Goal: Ask a question

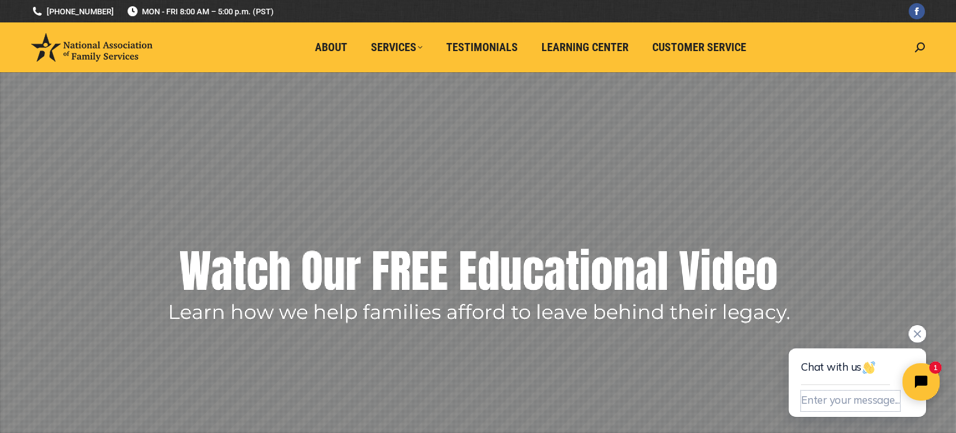
click at [809, 397] on button "Enter your message..." at bounding box center [850, 400] width 99 height 21
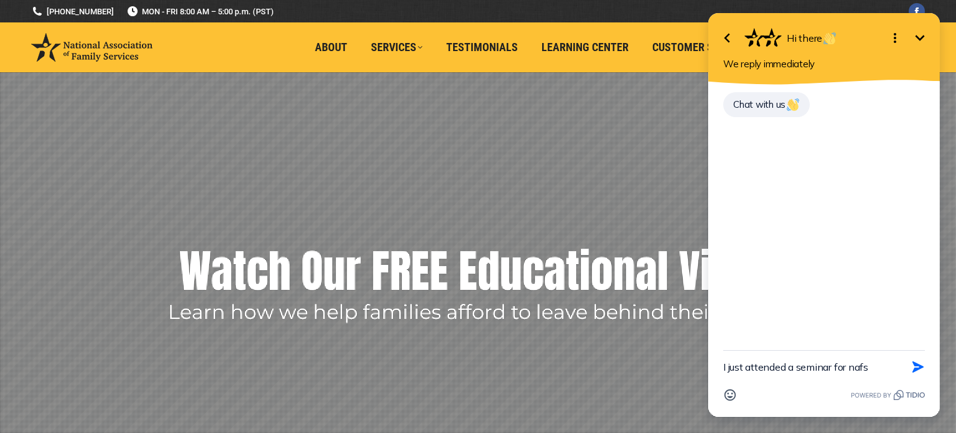
type textarea "I just attended a seminar for nafsn"
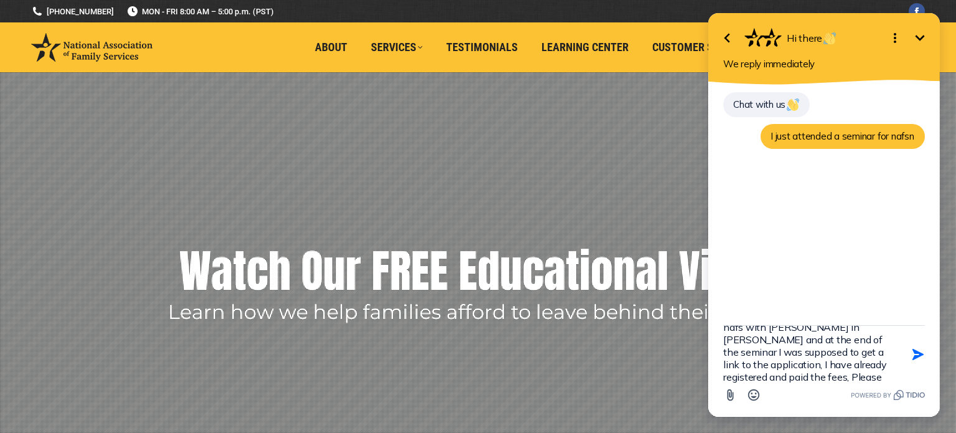
scroll to position [27, 0]
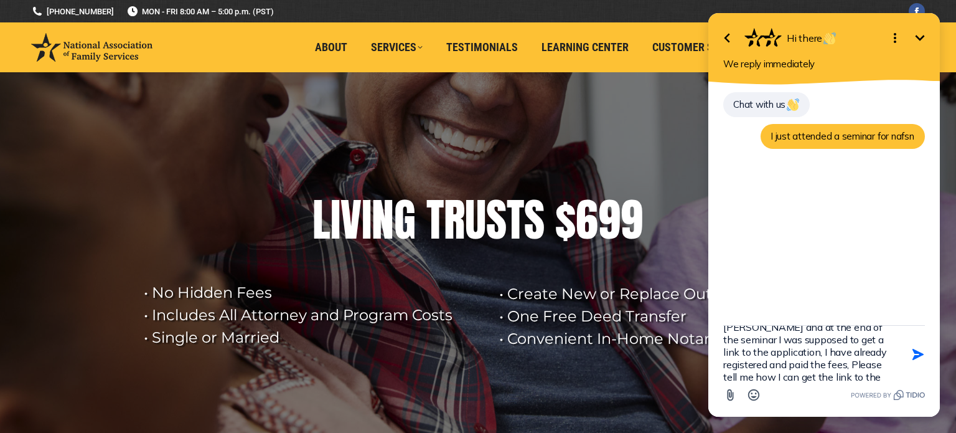
type textarea "nafs with [PERSON_NAME] in [PERSON_NAME] and at the end of the seminar I was su…"
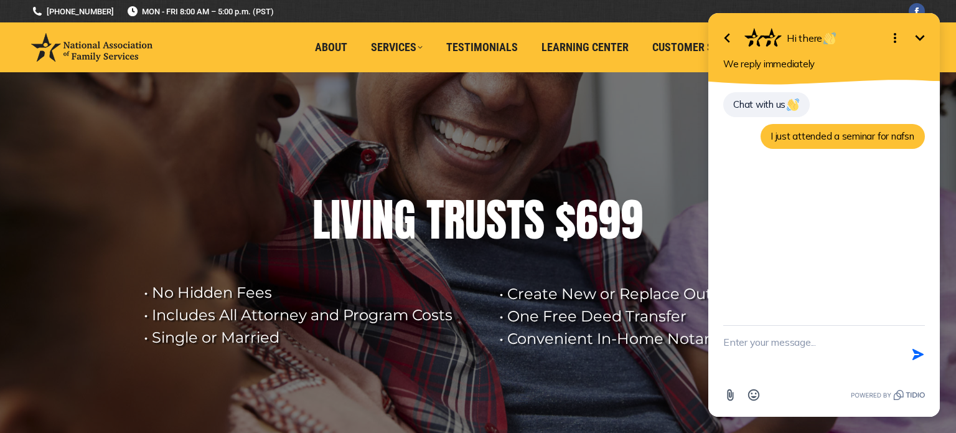
scroll to position [0, 0]
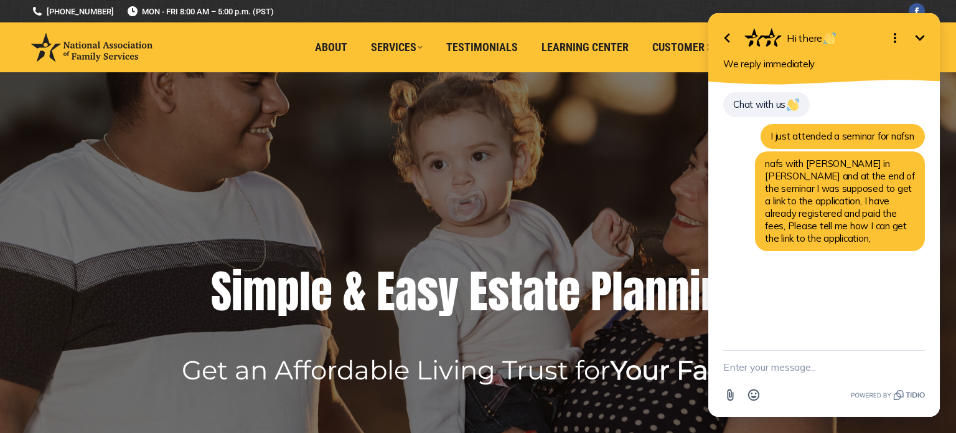
click at [834, 362] on textarea "New message" at bounding box center [824, 366] width 202 height 32
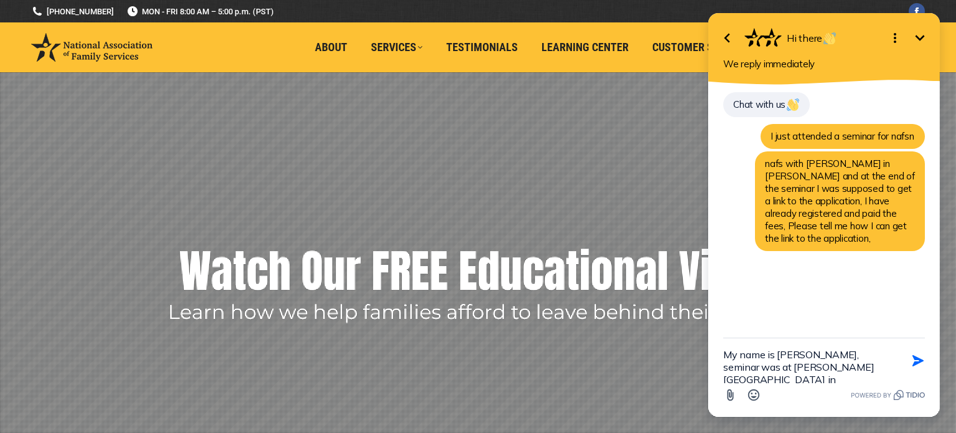
type textarea "My name is [PERSON_NAME], seminar was at [PERSON_NAME][GEOGRAPHIC_DATA] in [GEO…"
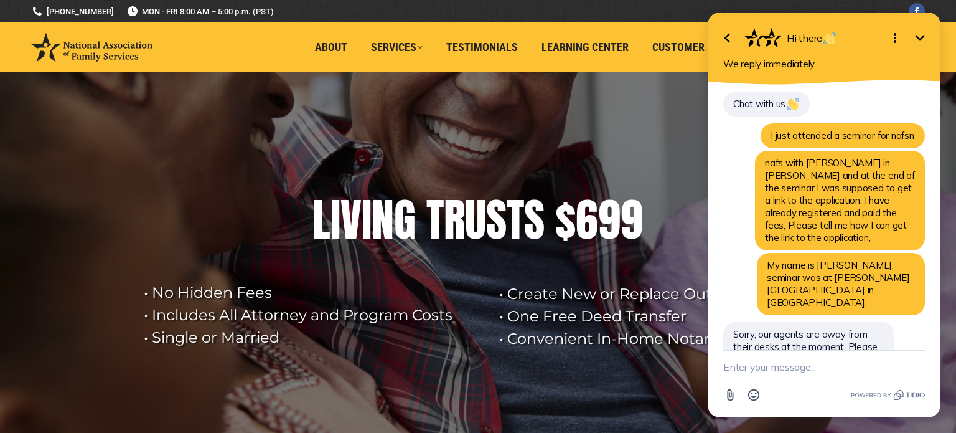
scroll to position [38, 0]
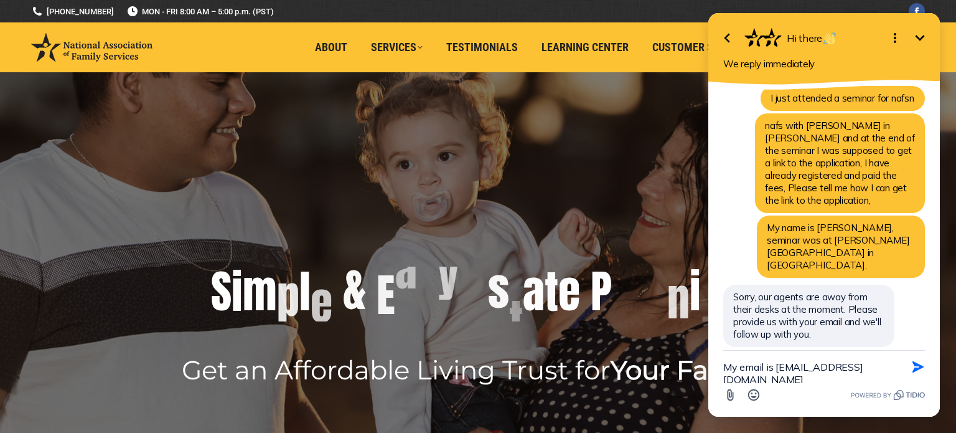
click at [828, 365] on textarea "My email is [EMAIL_ADDRESS][DOMAIN_NAME]" at bounding box center [808, 366] width 171 height 32
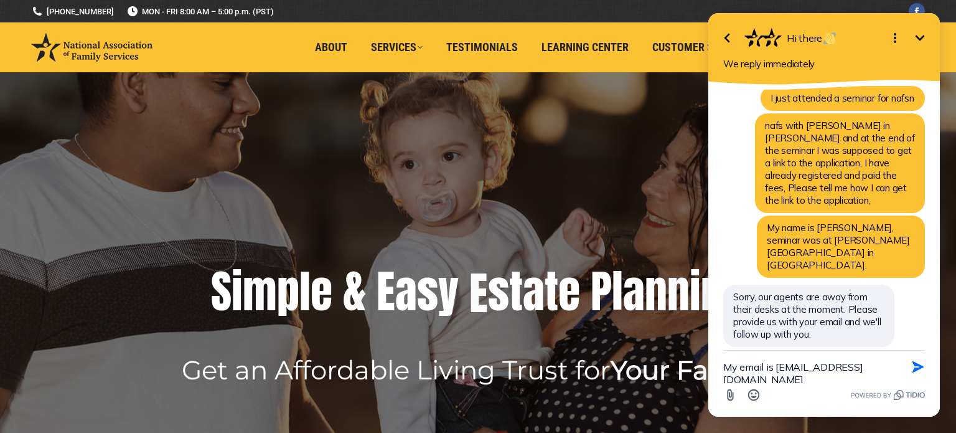
click at [828, 365] on textarea "My email is [EMAIL_ADDRESS][DOMAIN_NAME]" at bounding box center [808, 366] width 171 height 32
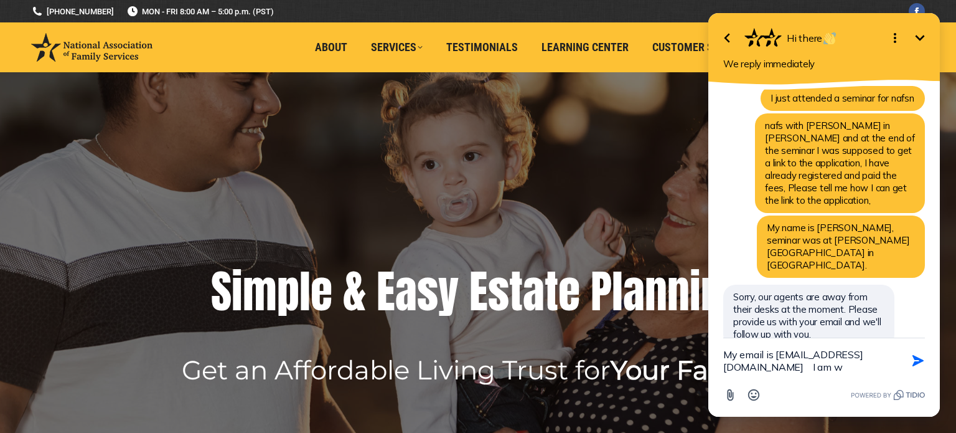
scroll to position [50, 0]
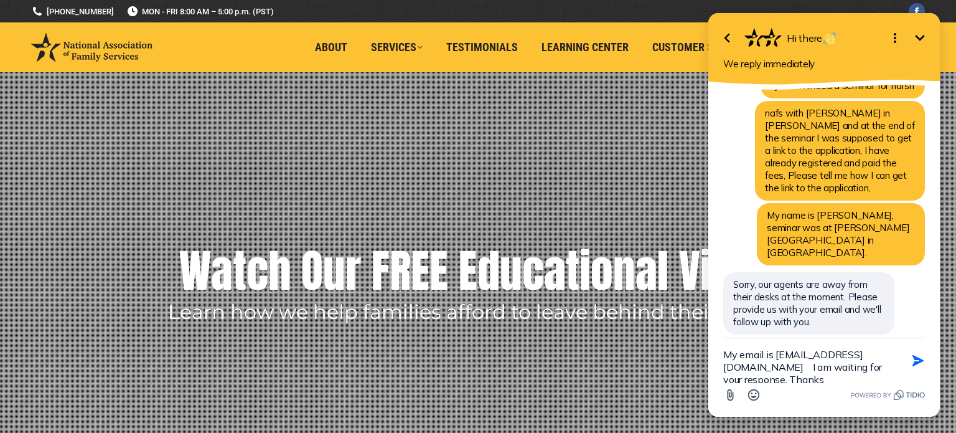
type textarea "My email is [EMAIL_ADDRESS][DOMAIN_NAME] I am waiting for your response. Thanks."
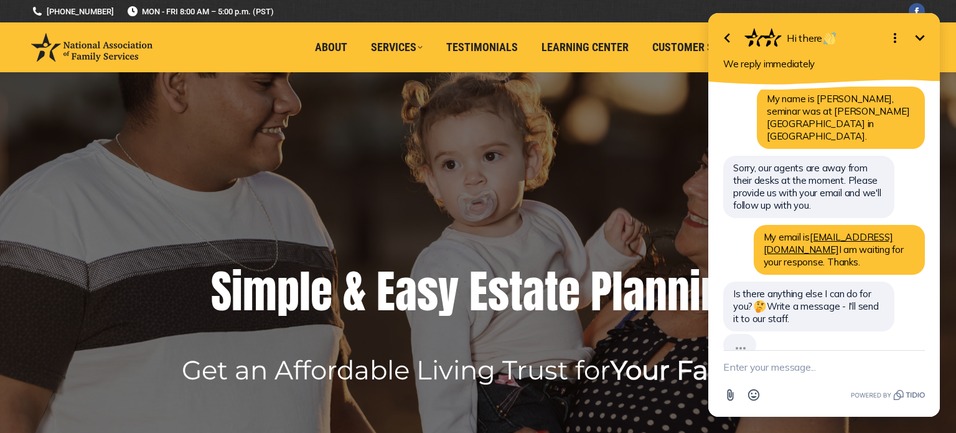
scroll to position [139, 0]
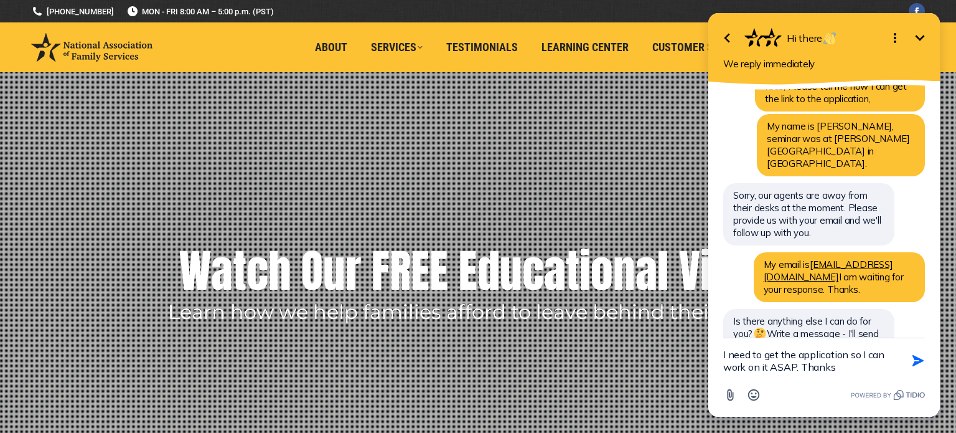
type textarea "I need to get the application so I can work on it ASAP. Thanks."
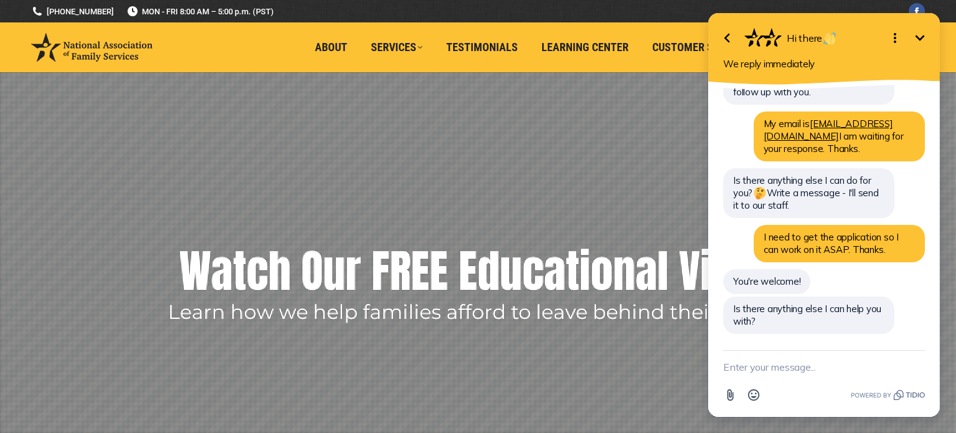
scroll to position [255, 0]
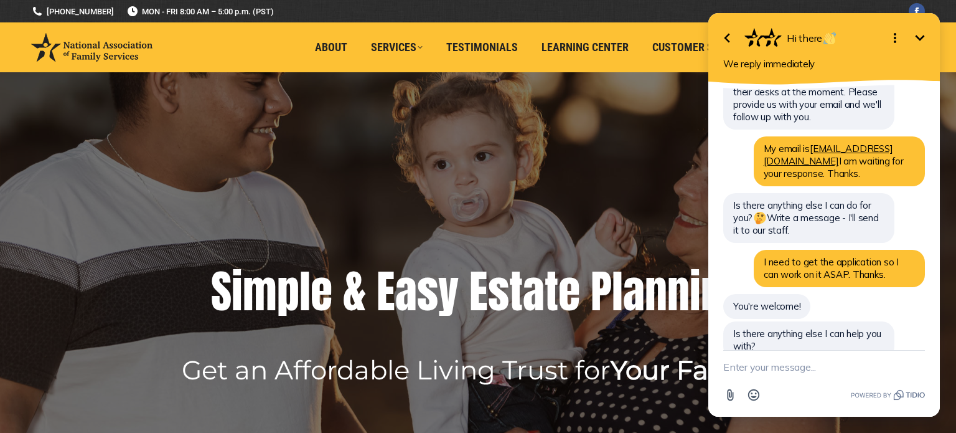
type textarea "n"
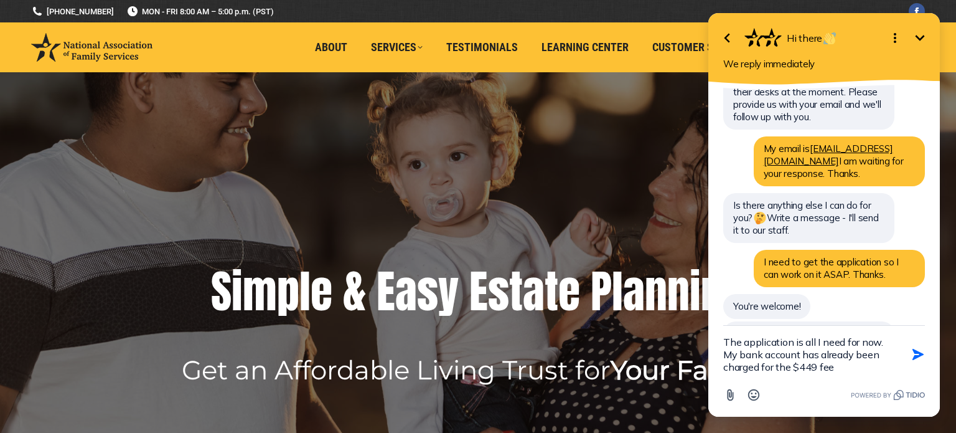
type textarea "The application is all I need for now. My bank account has already been charged…"
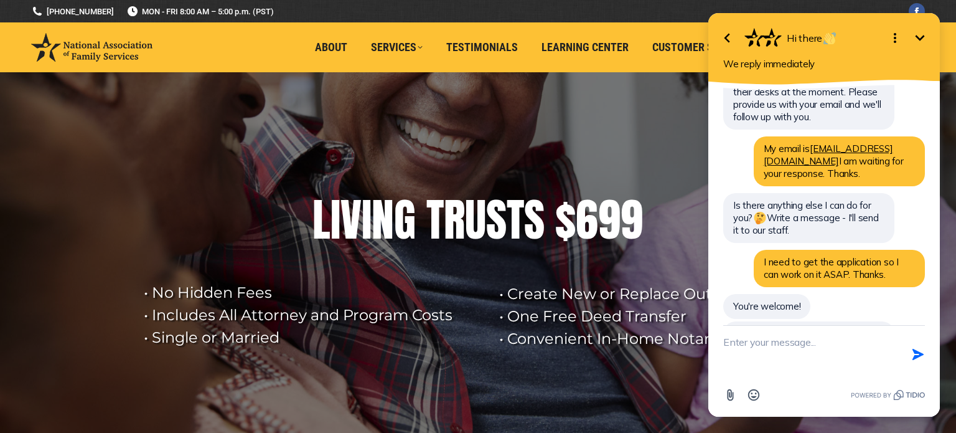
scroll to position [311, 0]
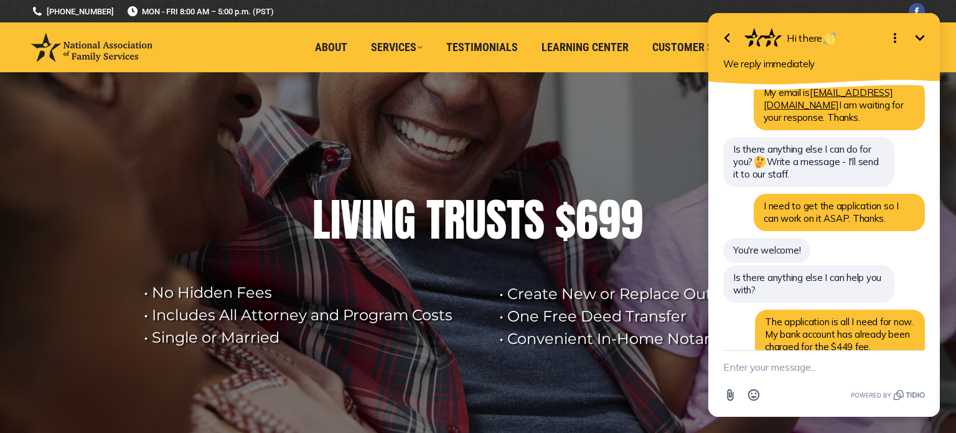
click at [896, 39] on icon "Open options" at bounding box center [895, 37] width 15 height 15
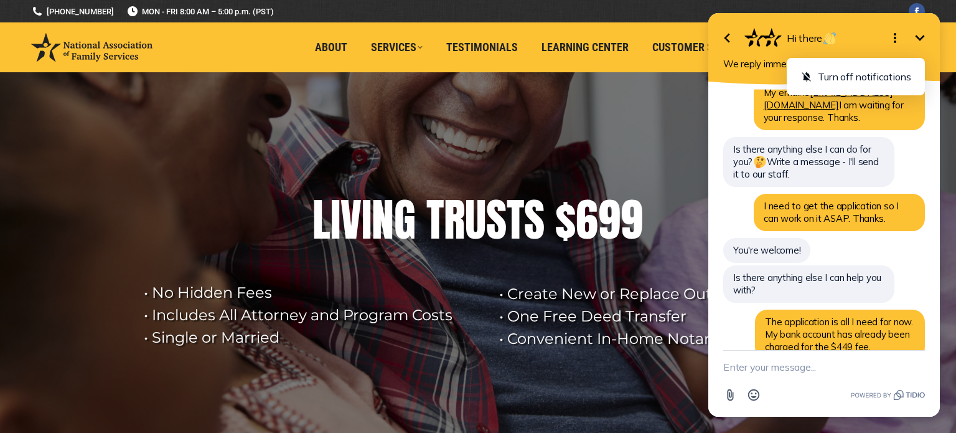
click at [893, 34] on icon "Close options" at bounding box center [895, 37] width 15 height 15
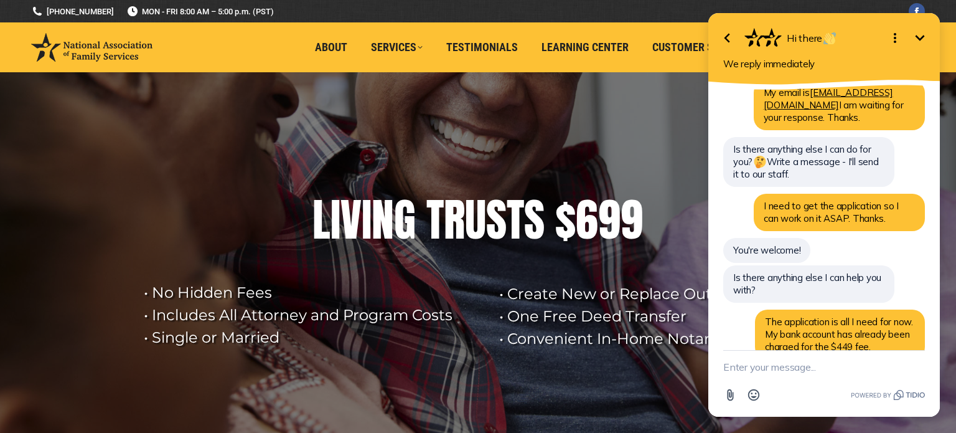
click at [893, 34] on icon "Open options" at bounding box center [895, 37] width 15 height 15
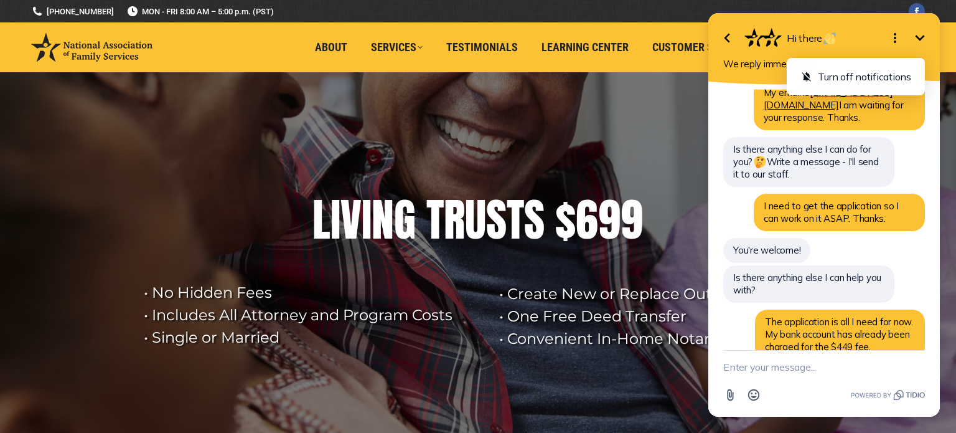
click at [893, 34] on icon "Close options" at bounding box center [895, 37] width 15 height 15
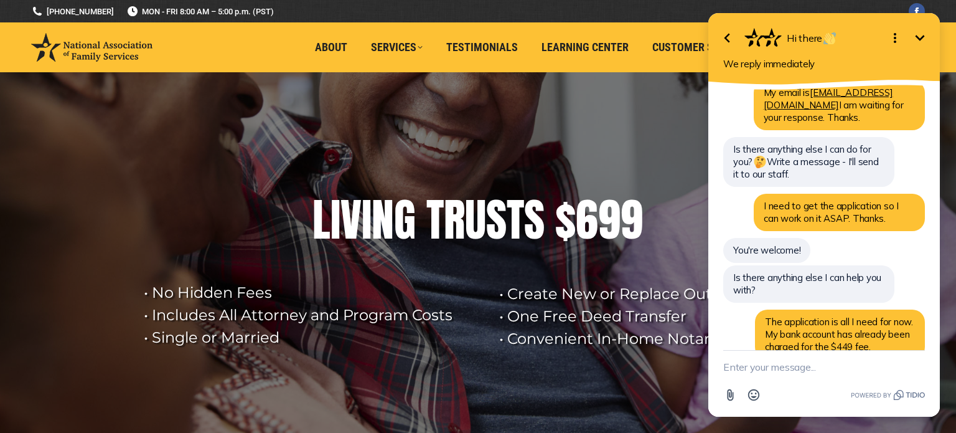
click at [922, 40] on icon "Minimize" at bounding box center [919, 37] width 15 height 15
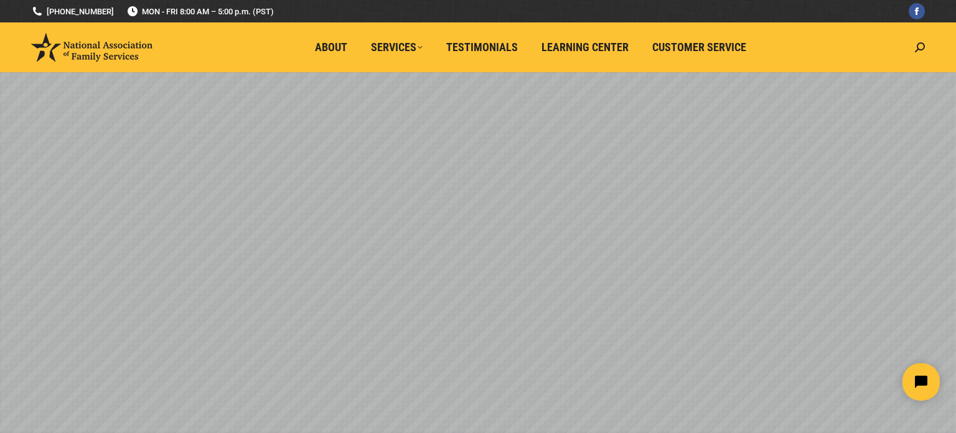
click at [777, 61] on ul "About Services LEGAL SERVICES FINANCIAL SERVICES PLAN BENEFIT GUIDES Testimonia…" at bounding box center [534, 47] width 750 height 50
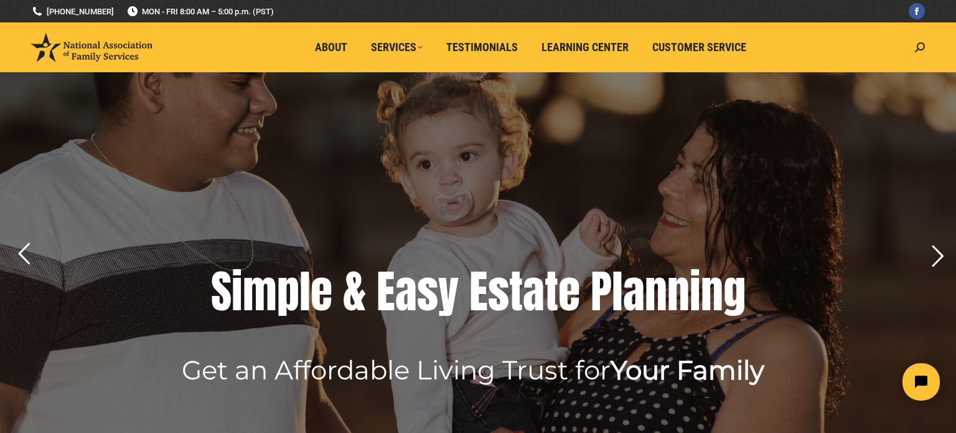
click at [561, 286] on div "e" at bounding box center [569, 291] width 22 height 50
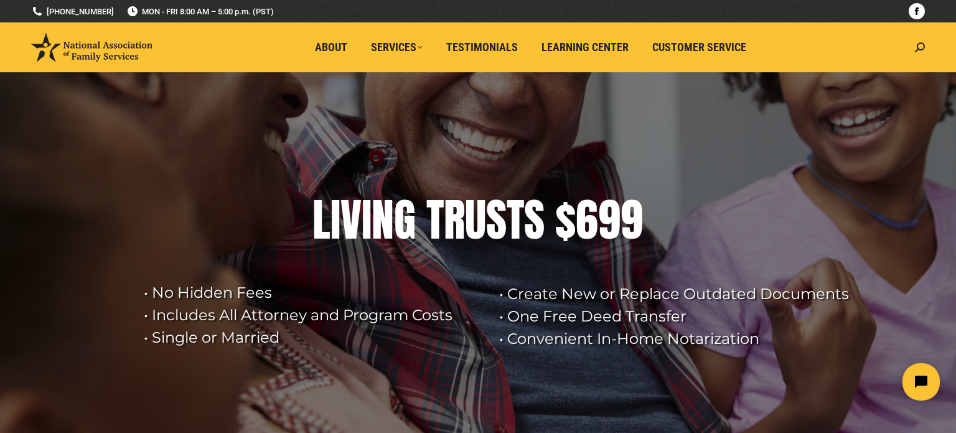
click at [916, 13] on span at bounding box center [917, 11] width 10 height 16
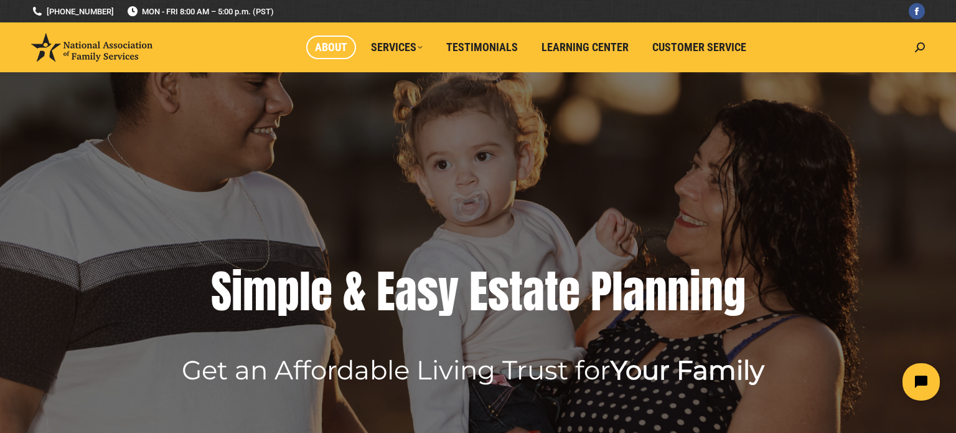
click at [332, 45] on span "About" at bounding box center [331, 47] width 32 height 14
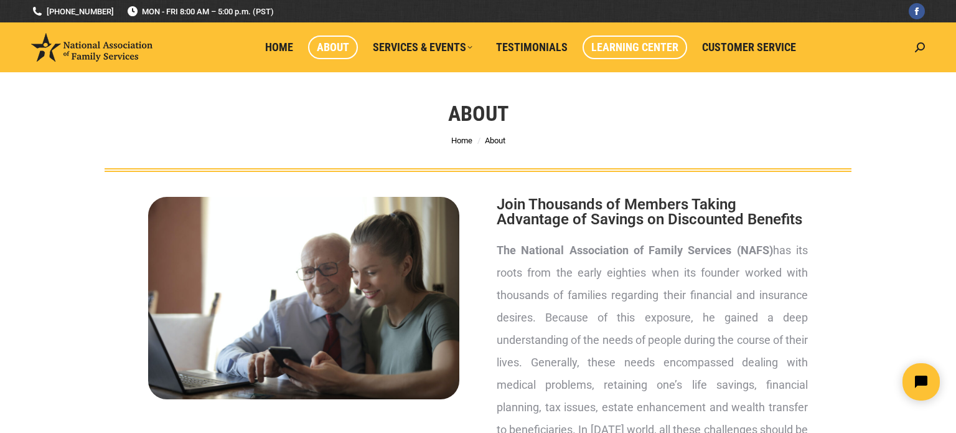
click at [603, 45] on span "Learning Center" at bounding box center [634, 47] width 87 height 14
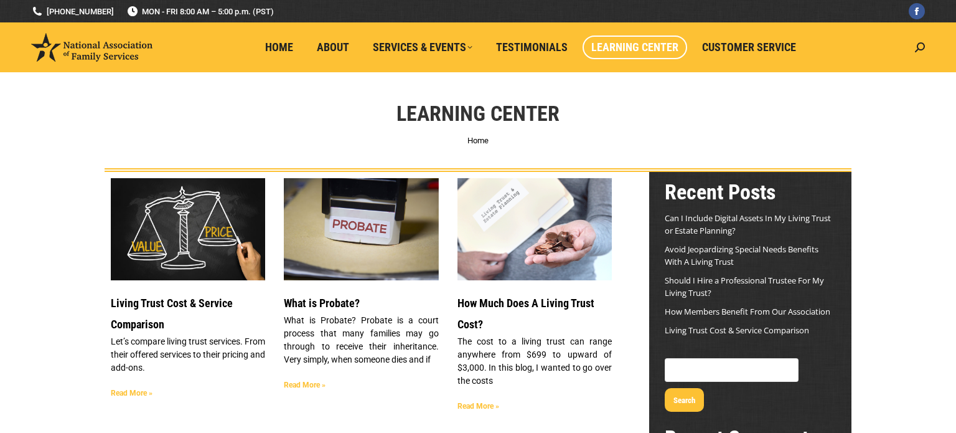
click at [605, 45] on span "Learning Center" at bounding box center [634, 47] width 87 height 14
